Goal: Transaction & Acquisition: Download file/media

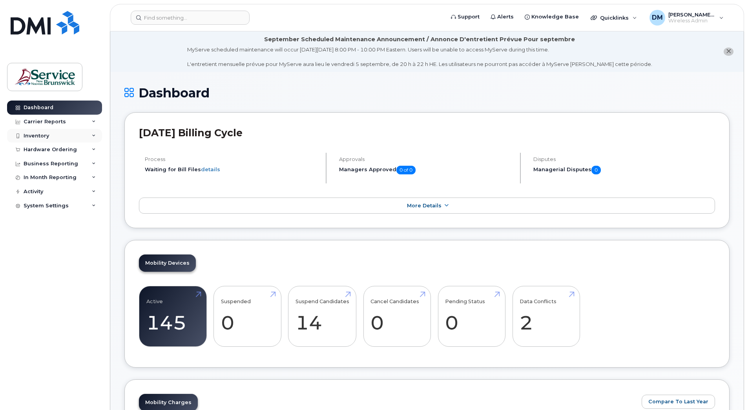
click at [87, 133] on div "Inventory" at bounding box center [54, 136] width 95 height 14
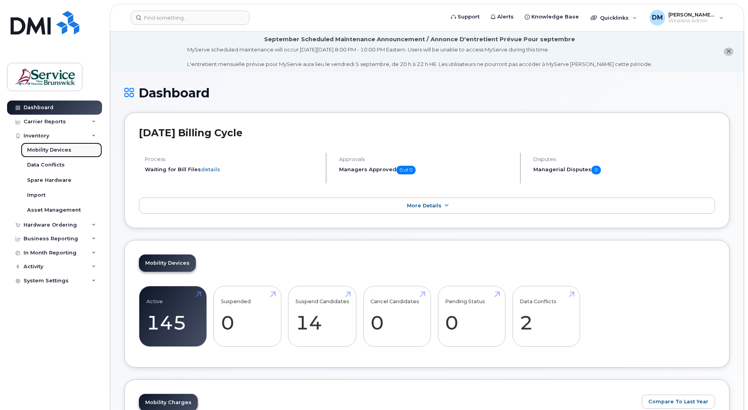
click at [53, 150] on div "Mobility Devices" at bounding box center [49, 149] width 44 height 7
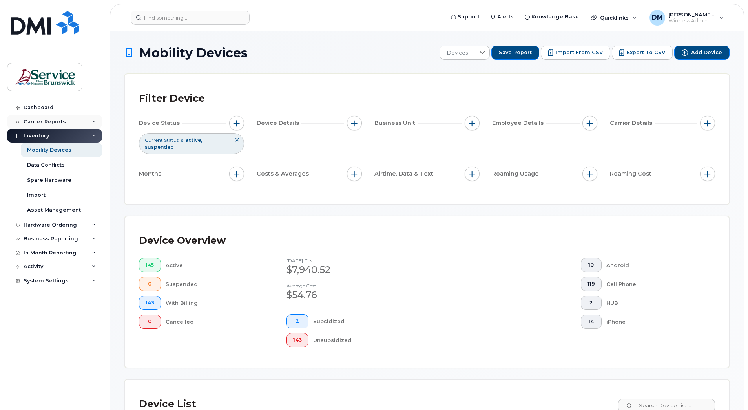
click at [93, 119] on div "Carrier Reports" at bounding box center [54, 122] width 95 height 14
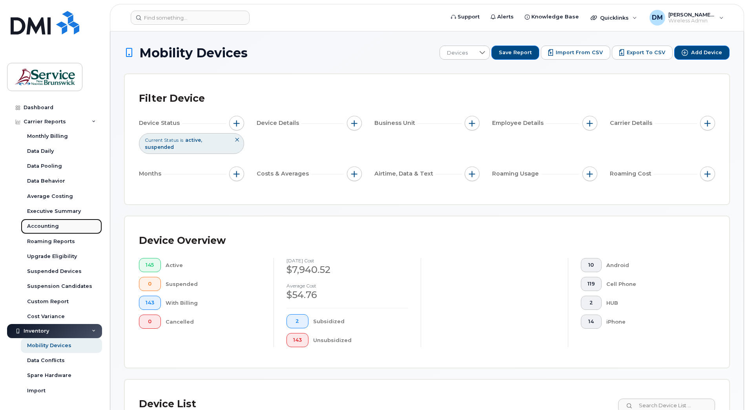
click at [42, 226] on div "Accounting" at bounding box center [43, 226] width 32 height 7
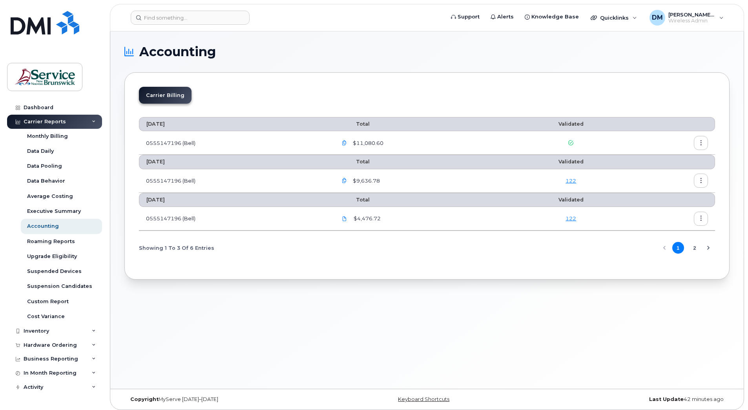
click at [346, 144] on icon "button" at bounding box center [344, 143] width 5 height 5
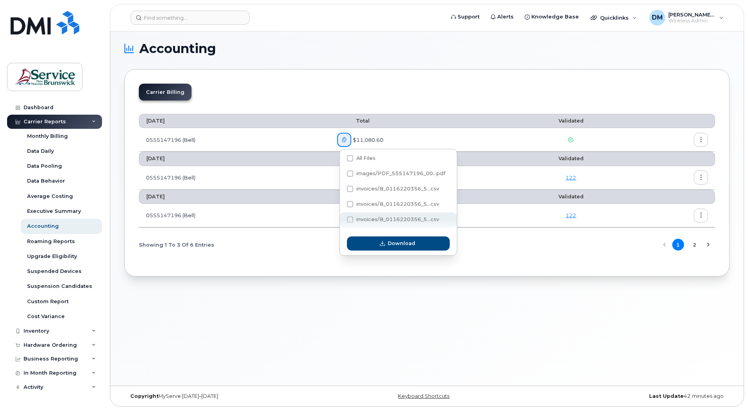
scroll to position [4, 0]
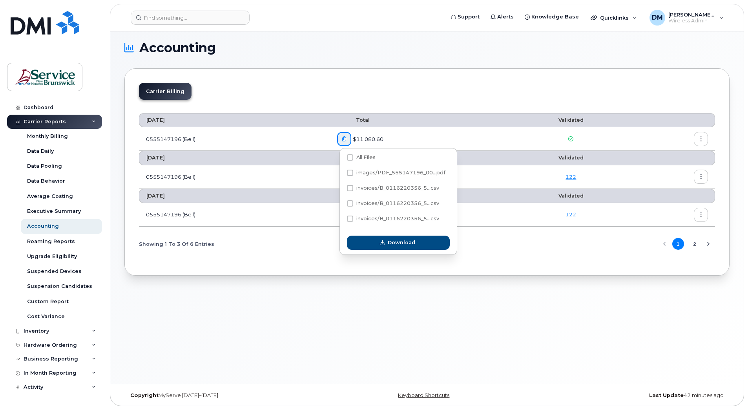
click at [382, 64] on section "Accounting Carrier Billing [DATE] Total Validated 0555147196 (Bell) $11,080.60 …" at bounding box center [426, 159] width 605 height 234
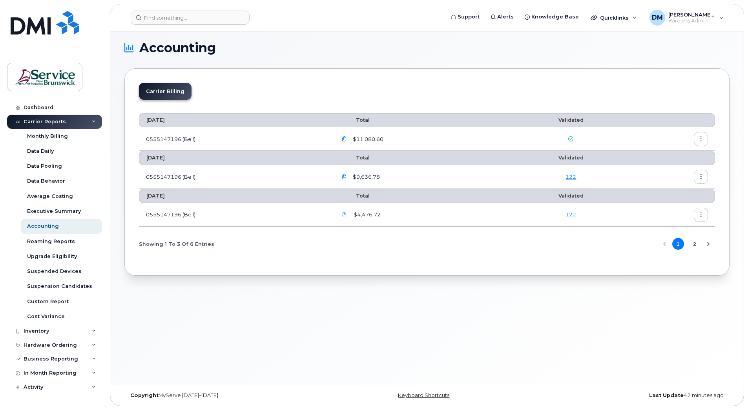
click at [346, 139] on icon "button" at bounding box center [344, 139] width 5 height 5
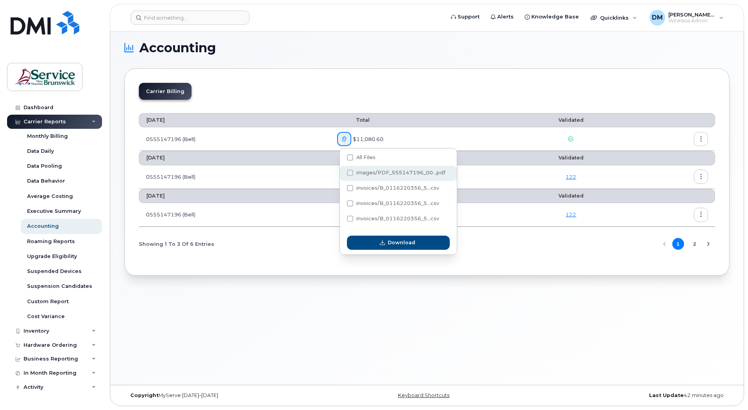
click at [395, 174] on span "images/PDF_555147196_00...pdf" at bounding box center [400, 173] width 89 height 6
click at [342, 174] on input "images/PDF_555147196_00...pdf" at bounding box center [340, 173] width 4 height 4
checkbox input "true"
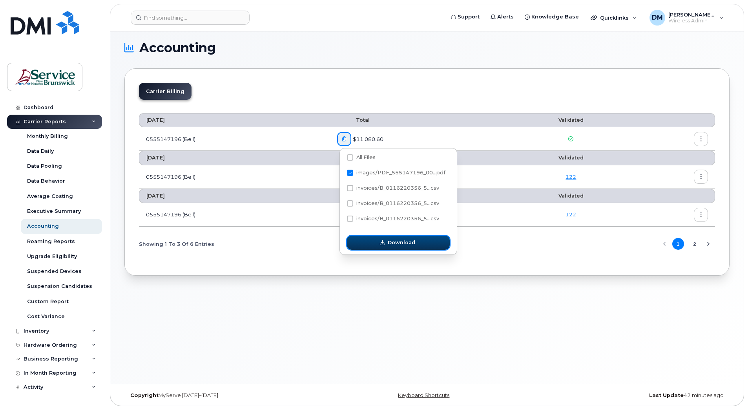
click at [407, 247] on button "Download" at bounding box center [398, 243] width 103 height 14
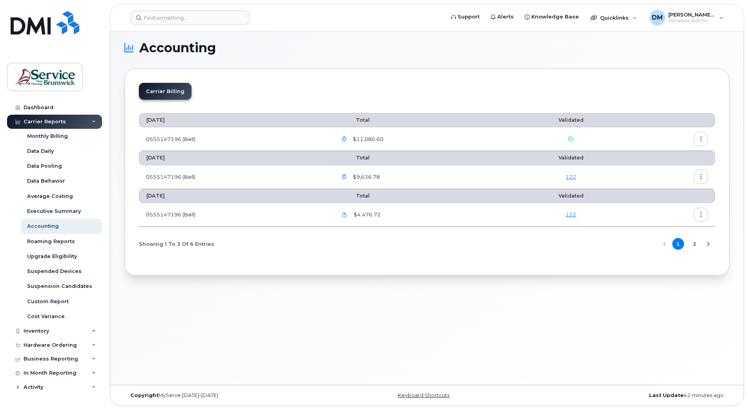
click at [345, 137] on icon "button" at bounding box center [344, 139] width 5 height 5
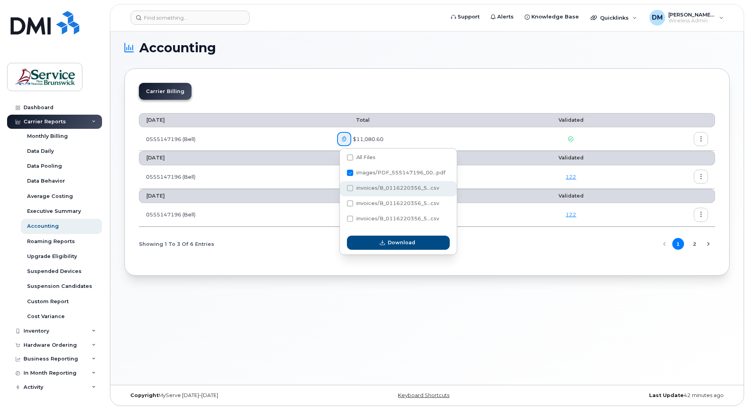
click at [350, 190] on span at bounding box center [350, 188] width 6 height 6
click at [342, 190] on input "invoices/B_0116220356_5...csv" at bounding box center [340, 188] width 4 height 4
checkbox input "true"
click at [350, 175] on span at bounding box center [350, 173] width 6 height 6
click at [342, 175] on input "images/PDF_555147196_00...pdf" at bounding box center [340, 173] width 4 height 4
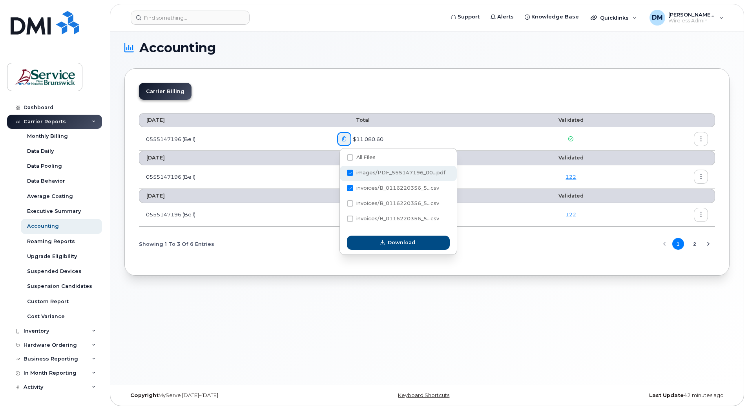
checkbox input "false"
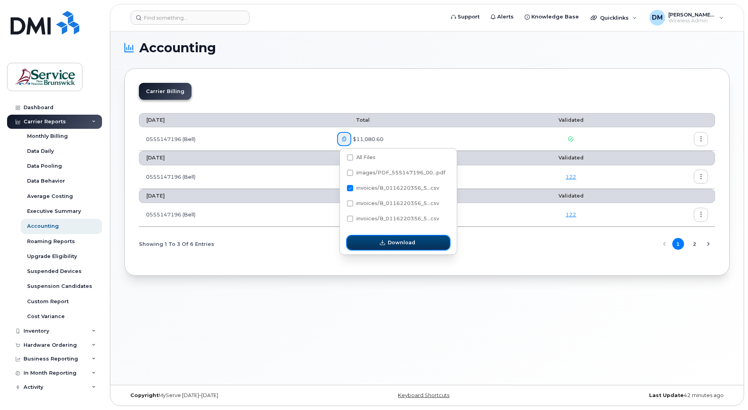
click at [390, 241] on span "Download" at bounding box center [401, 242] width 27 height 7
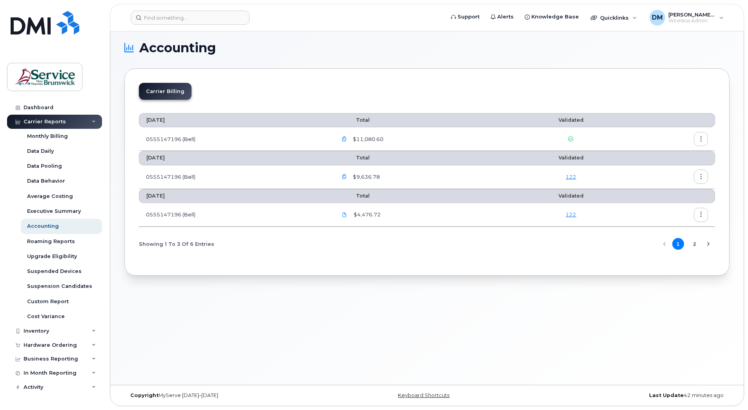
click at [345, 141] on icon "button" at bounding box center [344, 139] width 5 height 5
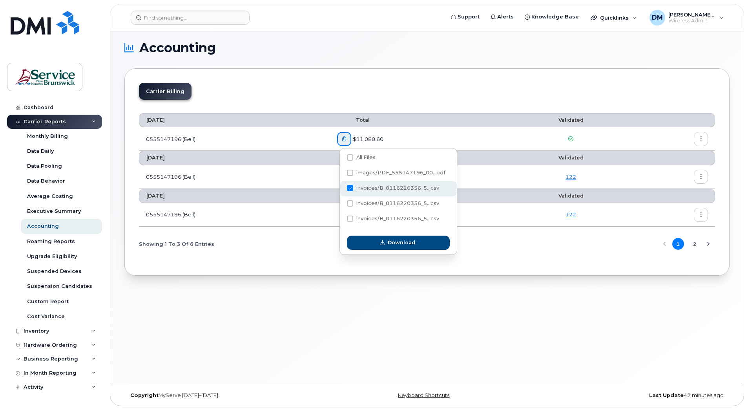
click at [350, 190] on span at bounding box center [350, 188] width 6 height 6
click at [342, 190] on input "invoices/B_0116220356_5...csv" at bounding box center [340, 188] width 4 height 4
checkbox input "false"
click at [350, 202] on span at bounding box center [350, 203] width 6 height 6
click at [342, 202] on input "invoices/B_0116220356_5...csv" at bounding box center [340, 204] width 4 height 4
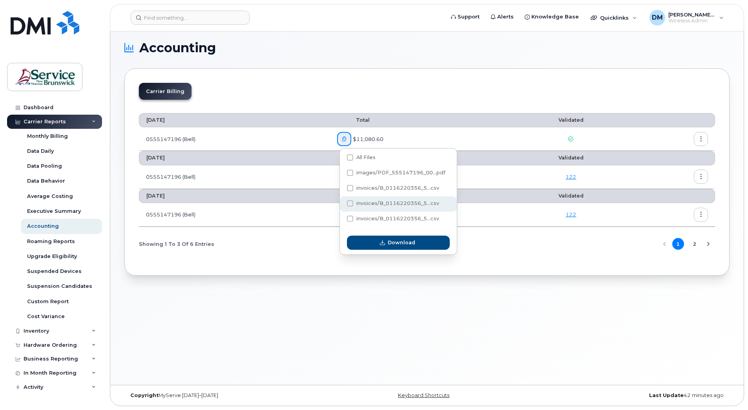
checkbox input "true"
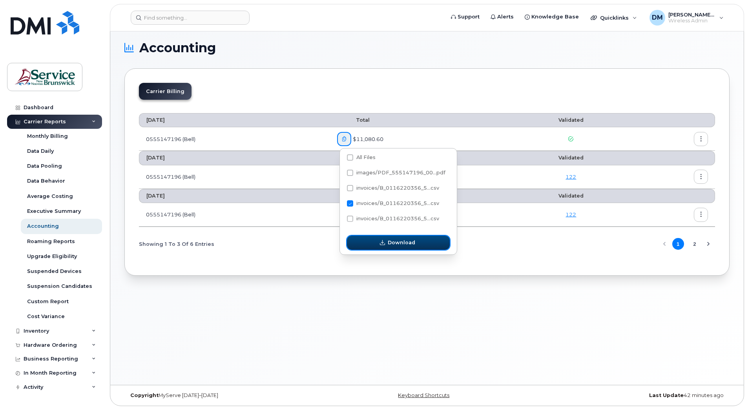
click at [396, 241] on span "Download" at bounding box center [401, 242] width 27 height 7
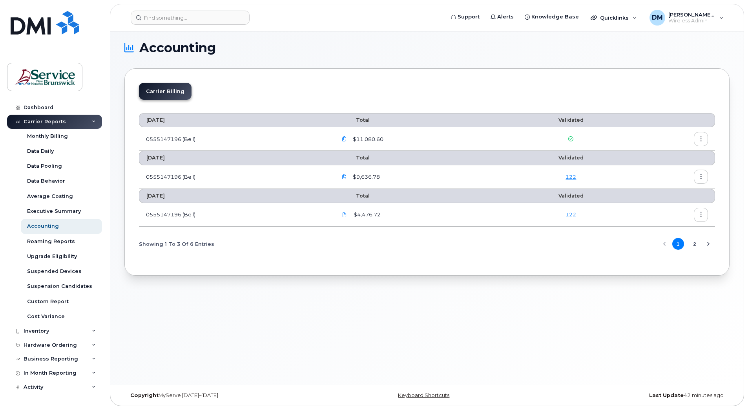
click at [345, 139] on icon "button" at bounding box center [344, 139] width 5 height 5
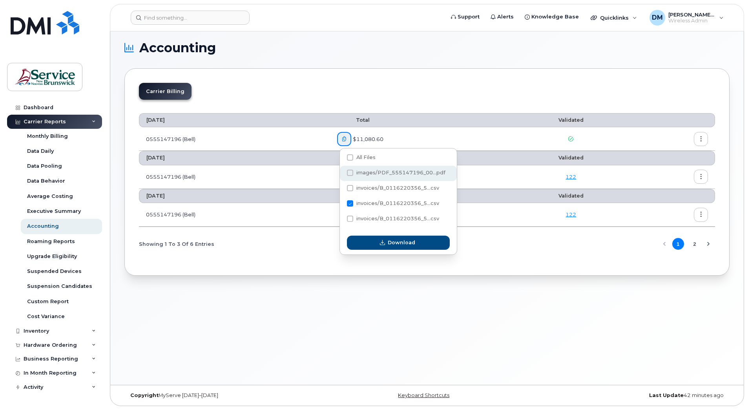
click at [349, 170] on span at bounding box center [350, 173] width 6 height 6
click at [342, 171] on input "images/PDF_555147196_00...pdf" at bounding box center [340, 173] width 4 height 4
checkbox input "true"
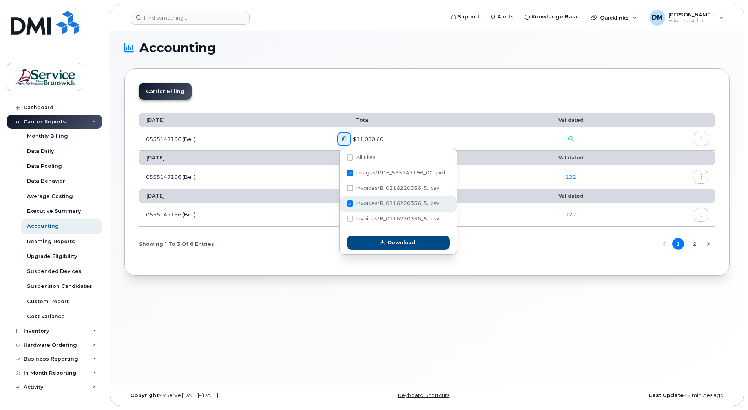
click at [351, 201] on span at bounding box center [350, 203] width 6 height 6
click at [342, 202] on input "invoices/B_0116220356_5...csv" at bounding box center [340, 204] width 4 height 4
checkbox input "false"
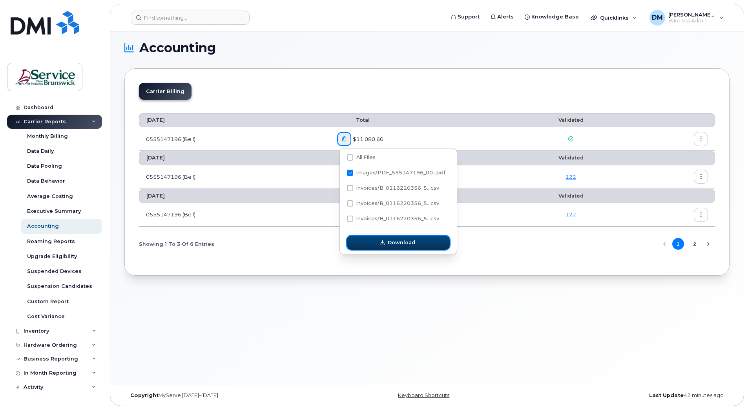
click at [390, 243] on span "Download" at bounding box center [401, 242] width 27 height 7
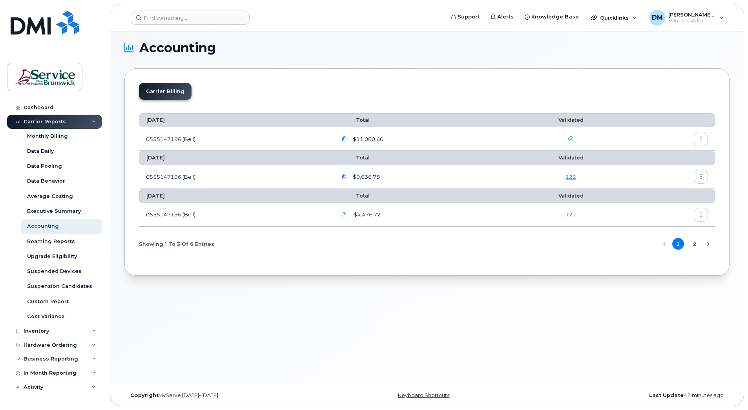
click at [345, 138] on icon "button" at bounding box center [344, 139] width 5 height 5
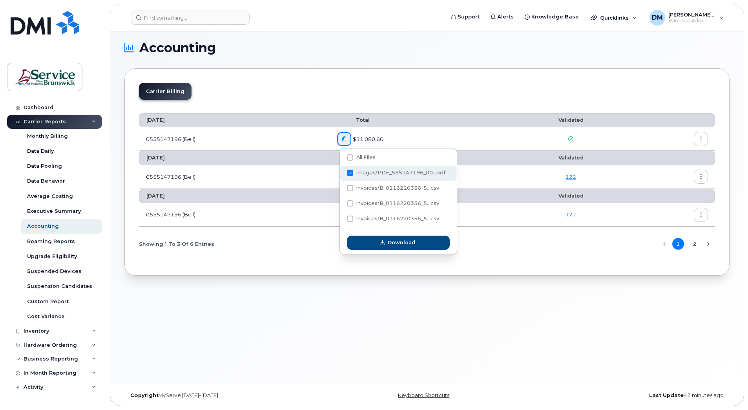
click at [350, 172] on span at bounding box center [350, 173] width 6 height 6
click at [342, 172] on input "images/PDF_555147196_00...pdf" at bounding box center [340, 173] width 4 height 4
checkbox input "false"
click at [349, 217] on span at bounding box center [350, 219] width 6 height 6
click at [342, 217] on input "invoices/B_0116220356_5...csv" at bounding box center [340, 219] width 4 height 4
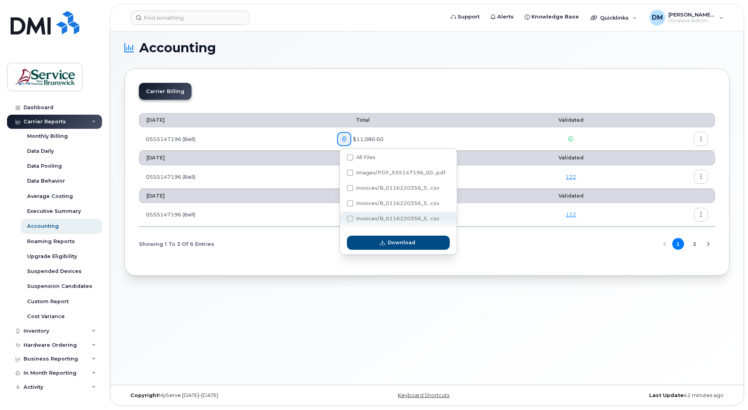
checkbox input "true"
click at [384, 243] on icon "button" at bounding box center [382, 242] width 5 height 5
